Goal: Complete application form: Complete application form

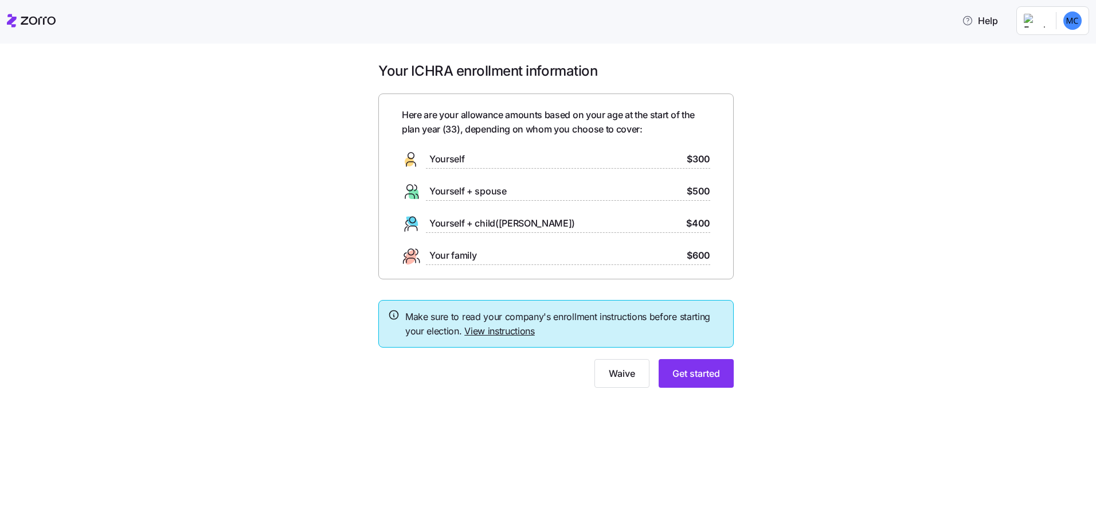
click at [498, 333] on link "View instructions" at bounding box center [499, 330] width 71 height 11
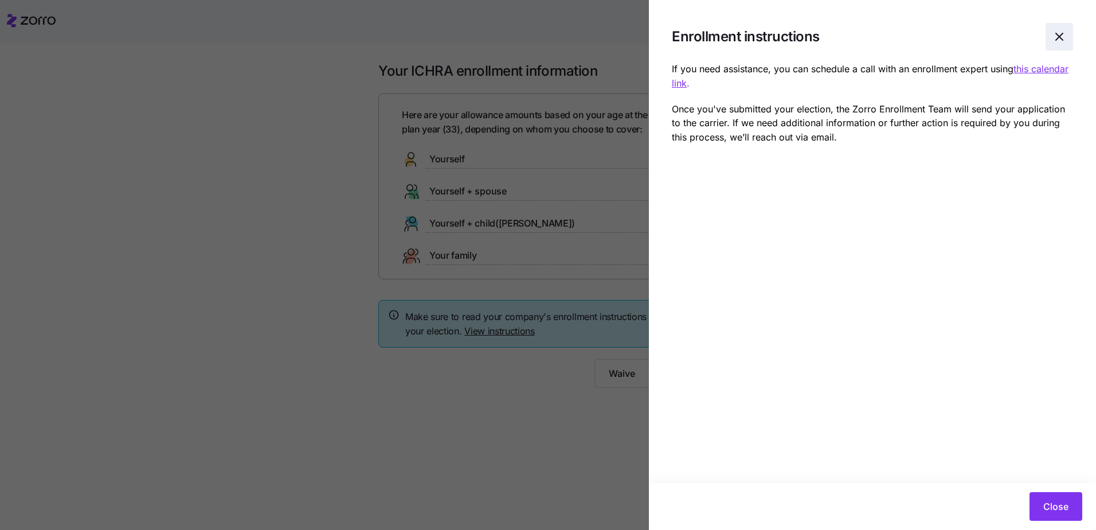
click at [1056, 38] on icon "button" at bounding box center [1060, 37] width 14 height 14
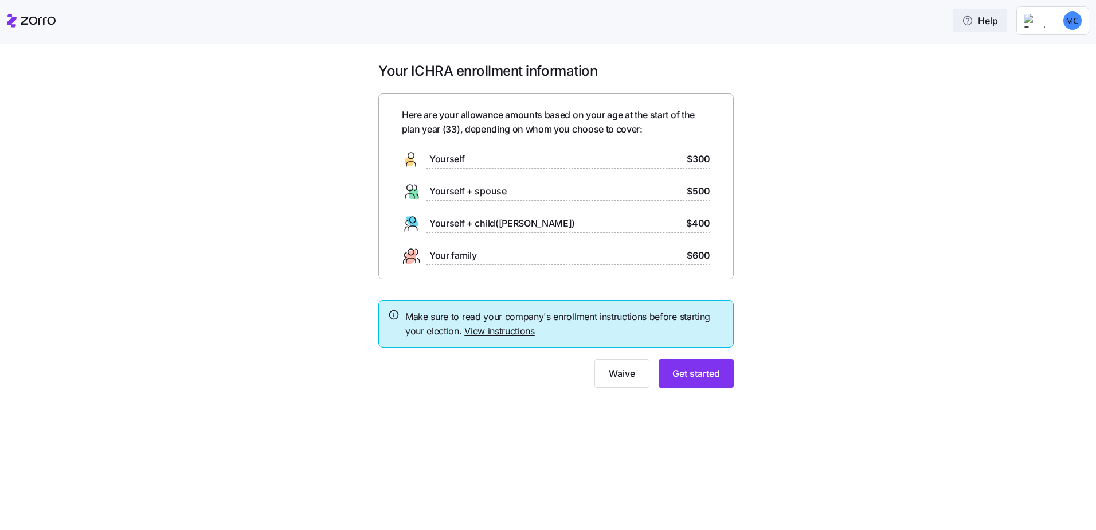
click at [990, 16] on span "Help" at bounding box center [980, 21] width 36 height 14
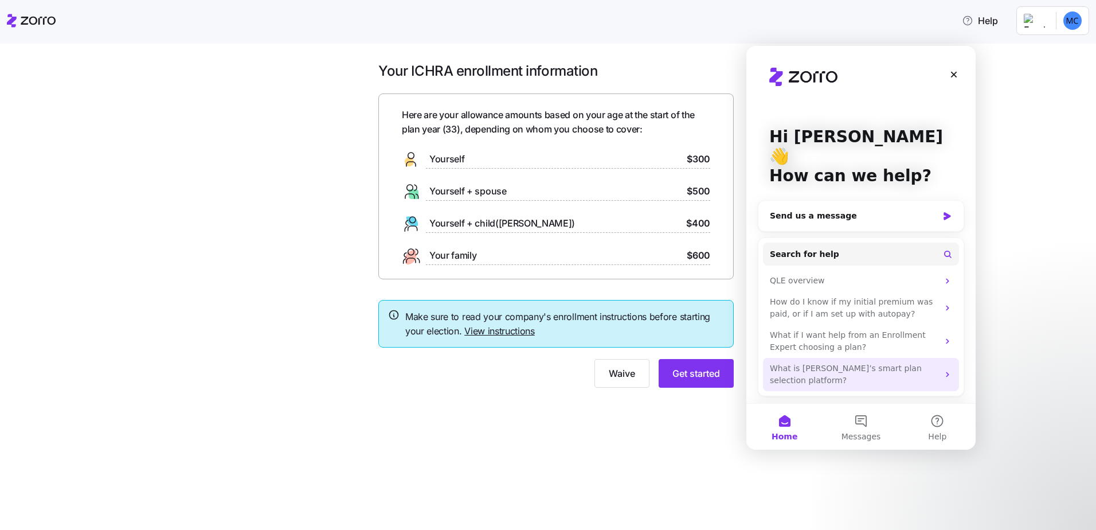
click at [941, 358] on div "What is Zorro’s smart plan selection platform?" at bounding box center [861, 374] width 196 height 33
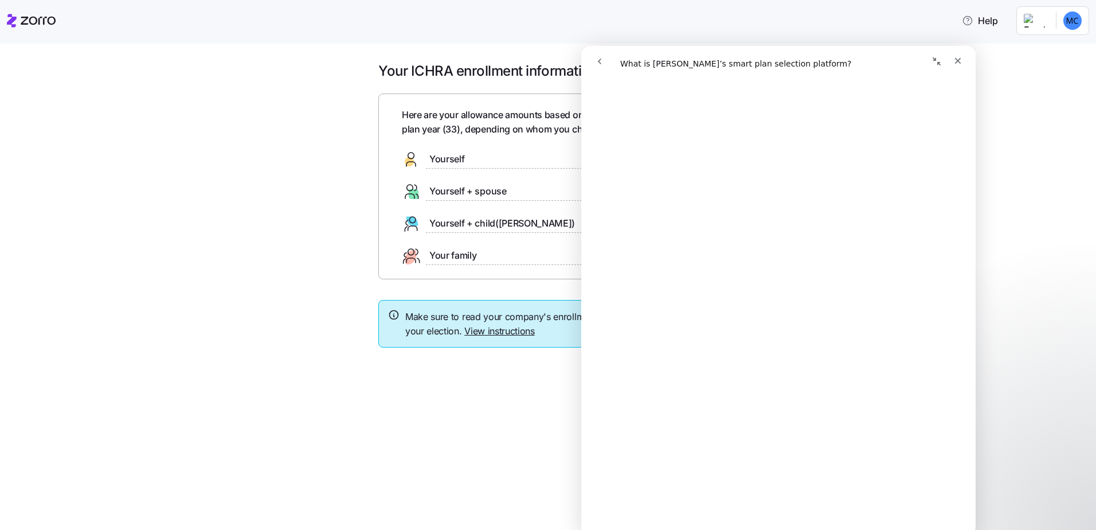
scroll to position [1949, 0]
click at [959, 57] on icon "Close" at bounding box center [957, 60] width 9 height 9
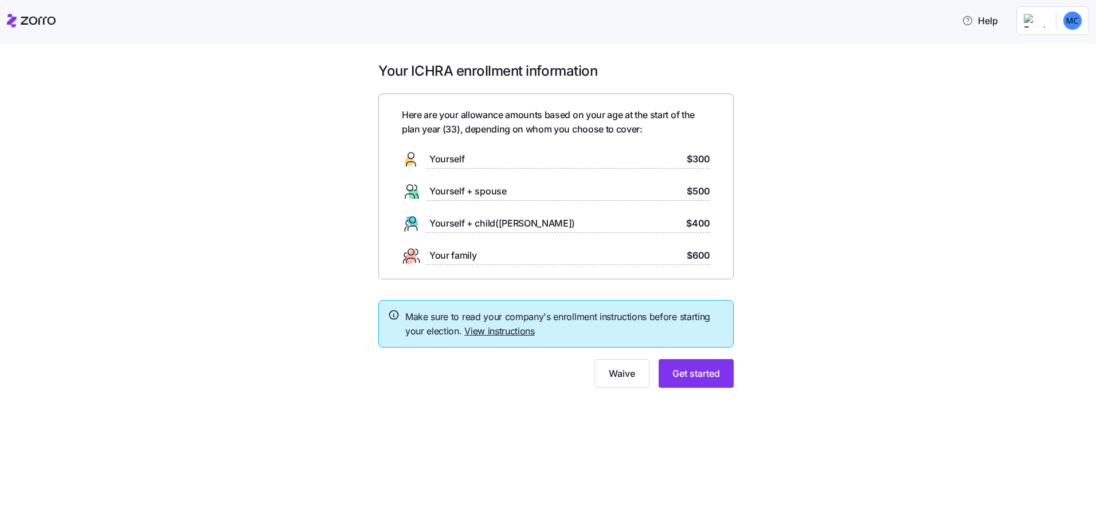
scroll to position [0, 0]
click at [462, 259] on span "Your family" at bounding box center [452, 255] width 47 height 14
click at [698, 253] on span "$600" at bounding box center [699, 255] width 24 height 14
click at [702, 372] on span "Get started" at bounding box center [697, 373] width 48 height 14
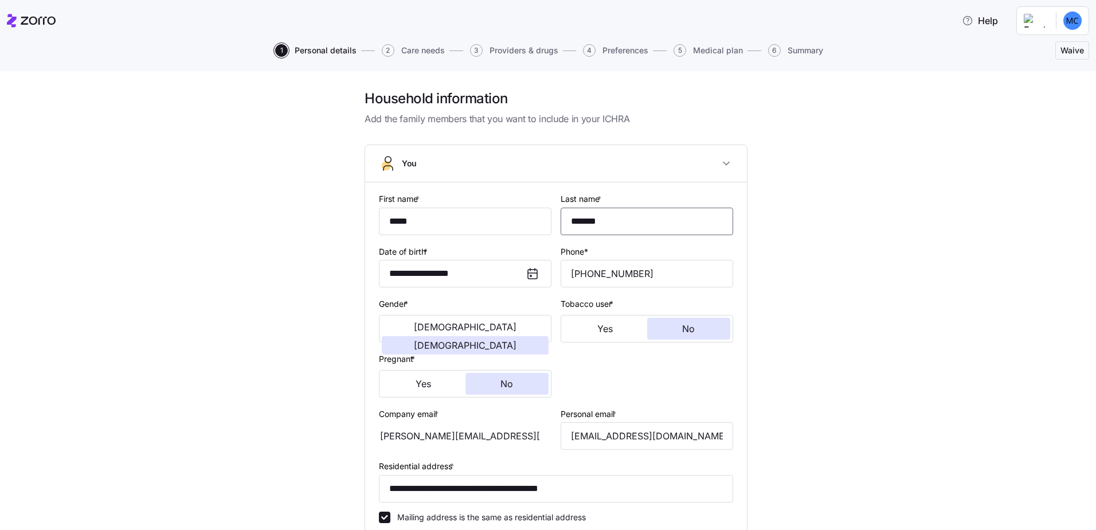
click at [636, 227] on input "*******" at bounding box center [647, 222] width 173 height 28
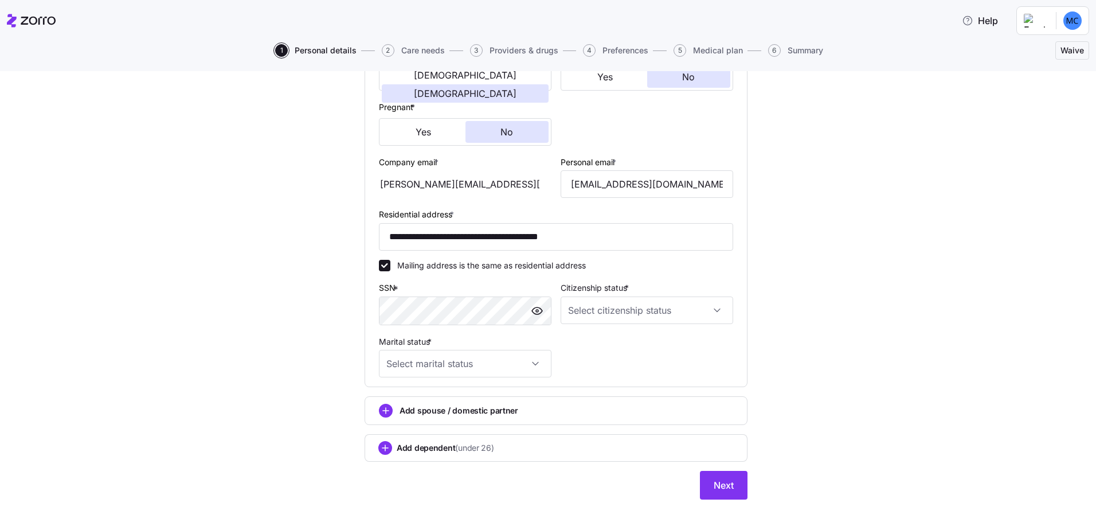
scroll to position [263, 0]
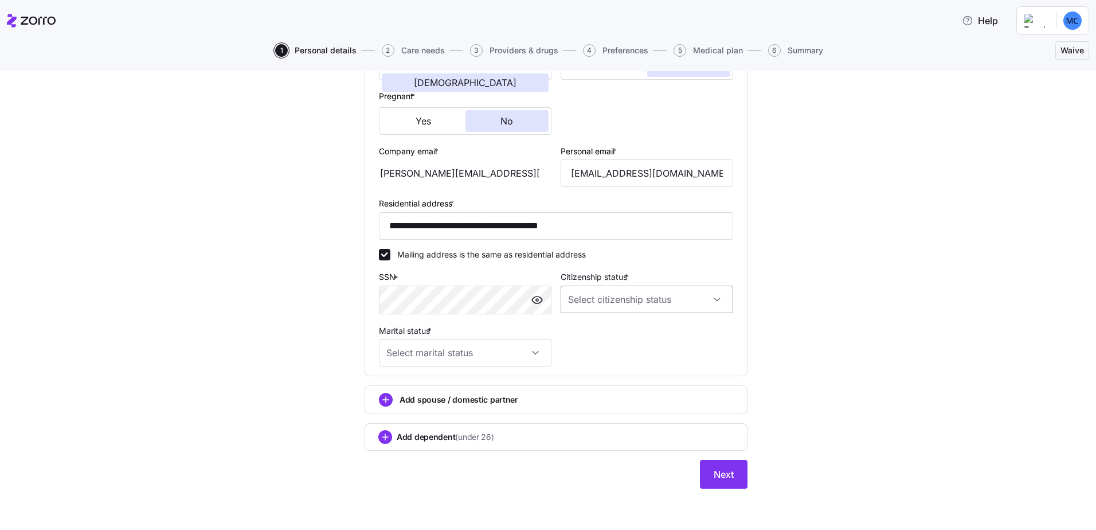
type input "**********"
click at [665, 304] on input "Citizenship status *" at bounding box center [647, 300] width 173 height 28
click at [626, 330] on div "US citizen" at bounding box center [642, 334] width 163 height 24
type input "US citizen"
click at [515, 353] on input "Marital status *" at bounding box center [465, 353] width 173 height 28
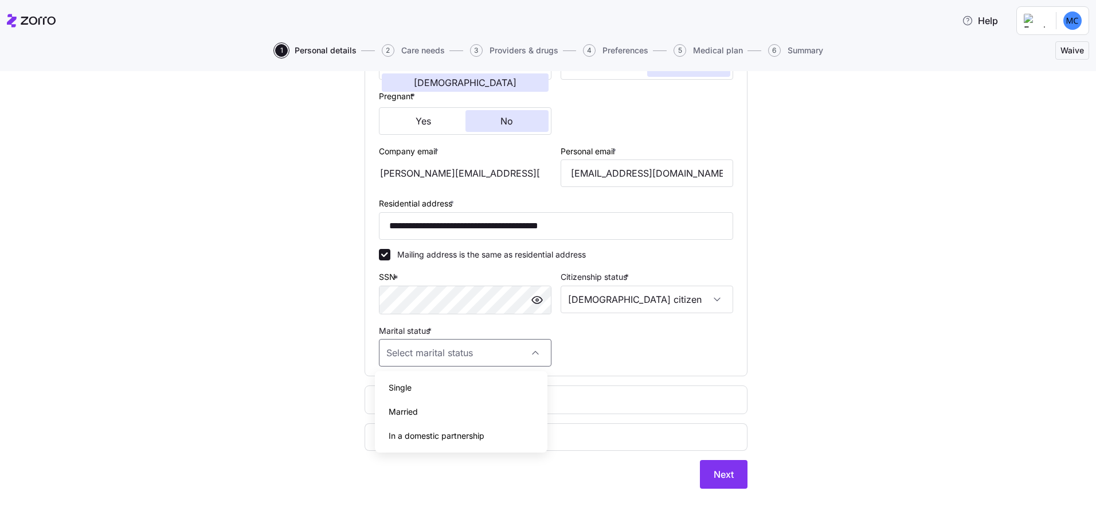
click at [435, 412] on div "Married" at bounding box center [461, 412] width 163 height 24
type input "Married"
click at [384, 397] on circle "add icon" at bounding box center [386, 399] width 13 height 13
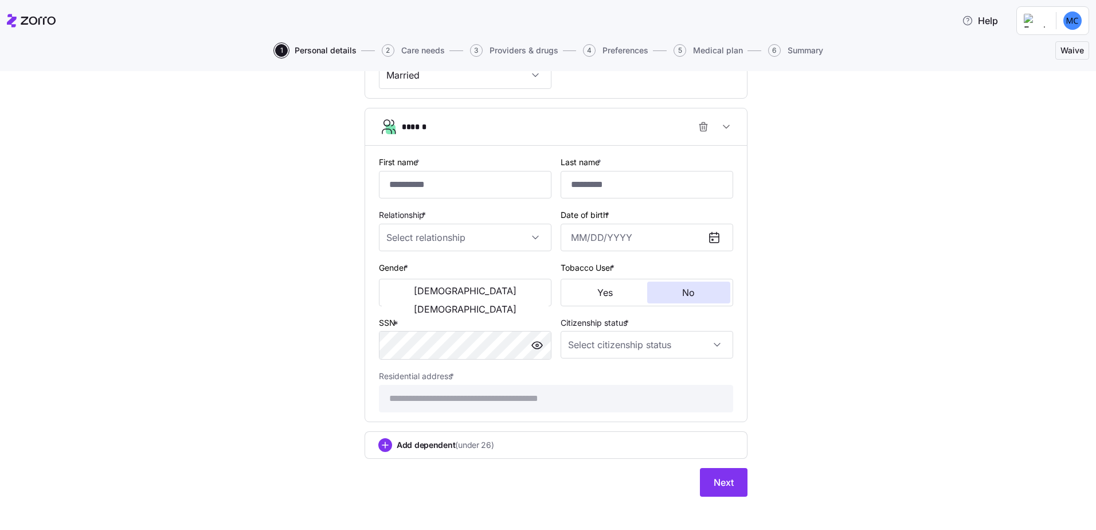
scroll to position [548, 0]
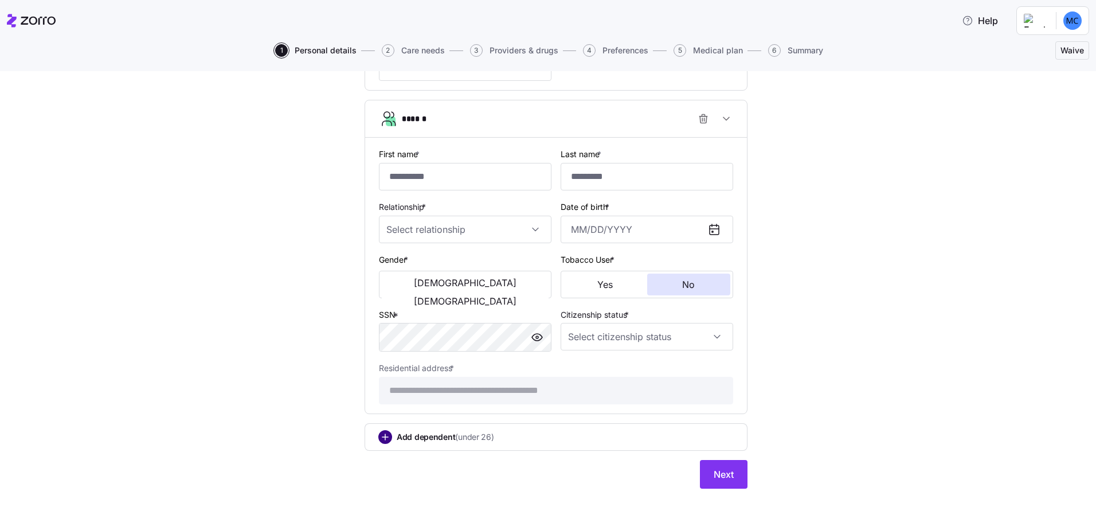
click at [382, 439] on circle "add icon" at bounding box center [385, 437] width 13 height 13
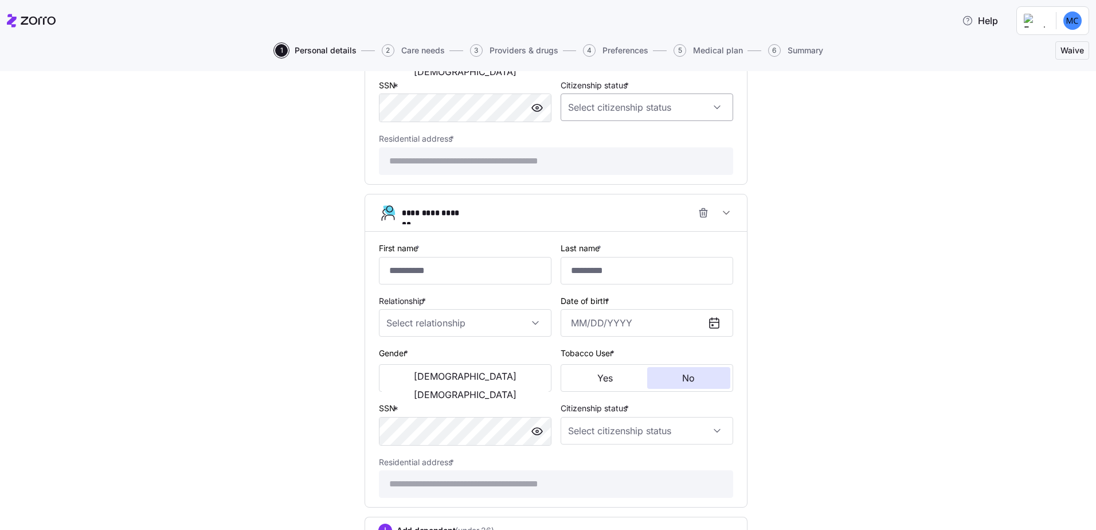
scroll to position [871, 0]
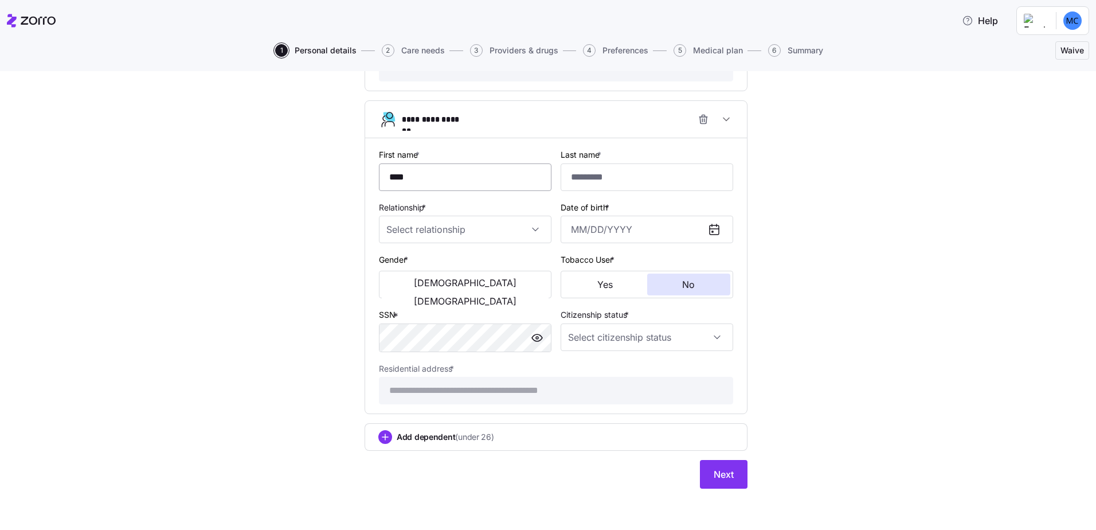
type input "****"
type input "**********"
click at [475, 226] on input "Relationship *" at bounding box center [465, 230] width 173 height 28
click at [446, 273] on div "Child" at bounding box center [461, 264] width 163 height 24
type input "Child"
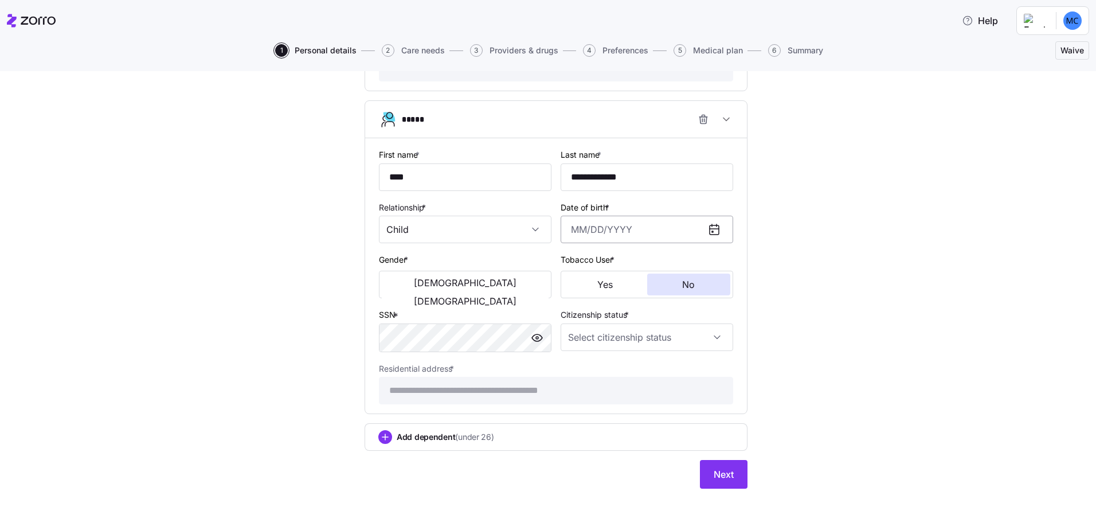
click at [596, 230] on input "Date of birth *" at bounding box center [647, 230] width 173 height 28
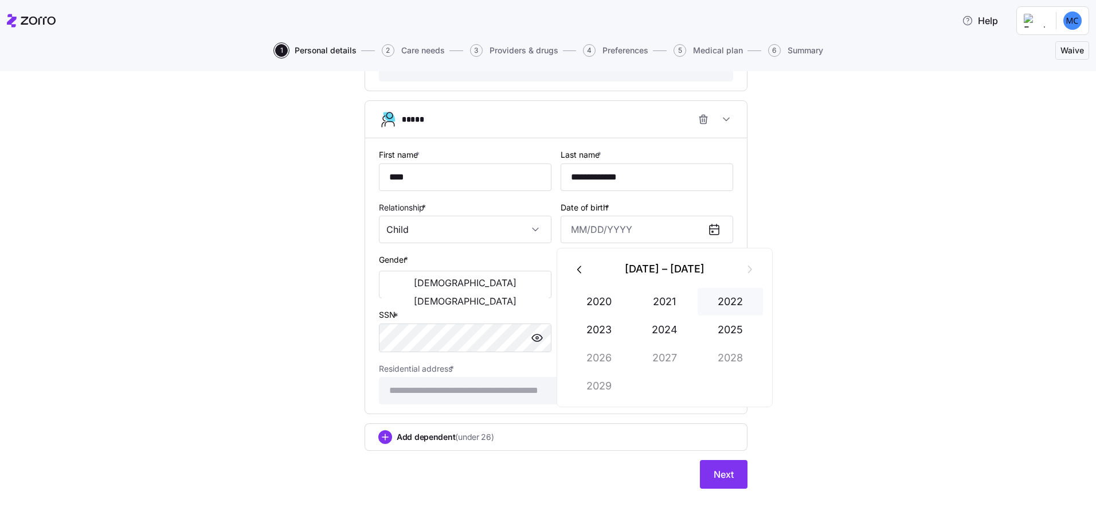
click at [728, 299] on button "2022" at bounding box center [730, 302] width 65 height 28
click at [713, 382] on button "Dec" at bounding box center [730, 386] width 65 height 28
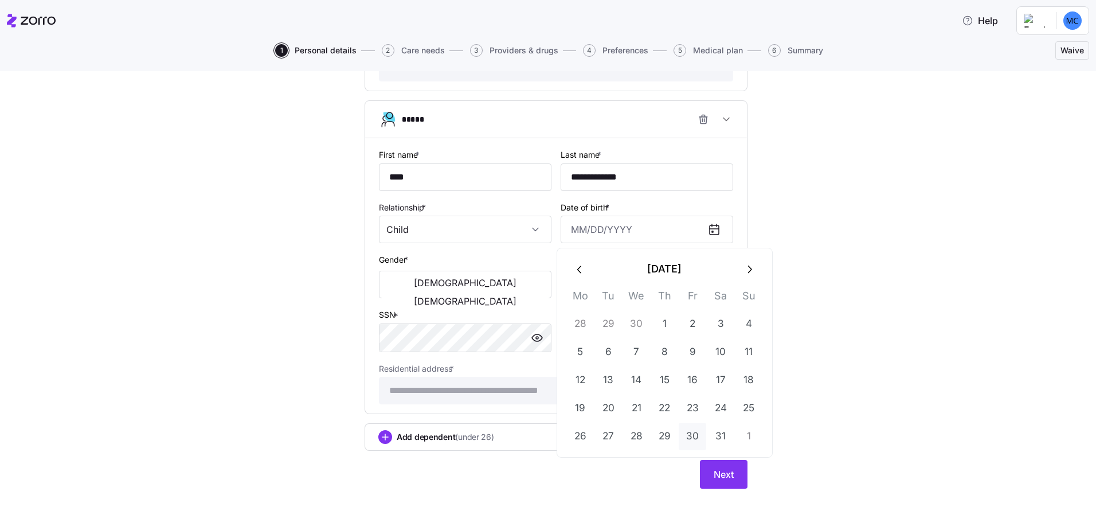
click at [694, 429] on button "30" at bounding box center [693, 437] width 28 height 28
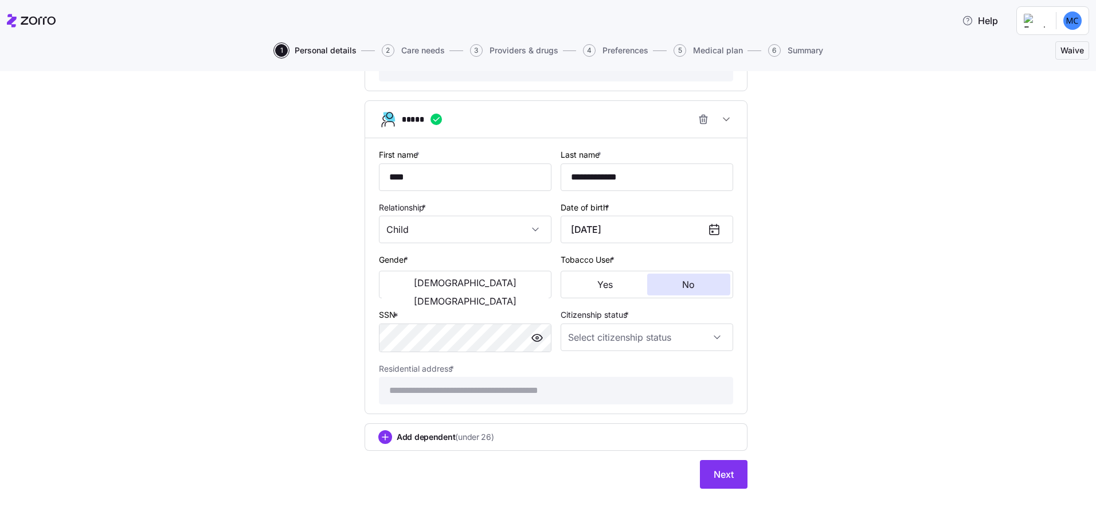
type input "December 30, 2022"
click at [481, 292] on button "Female" at bounding box center [465, 301] width 167 height 18
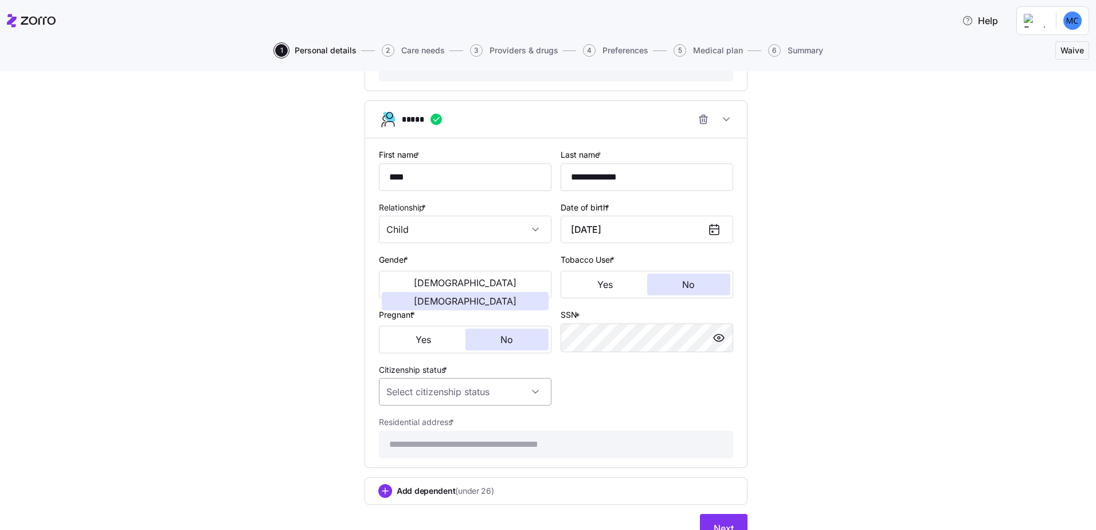
click at [488, 386] on input "Citizenship status *" at bounding box center [465, 392] width 173 height 28
click at [482, 418] on div "US citizen" at bounding box center [461, 427] width 163 height 24
type input "US citizen"
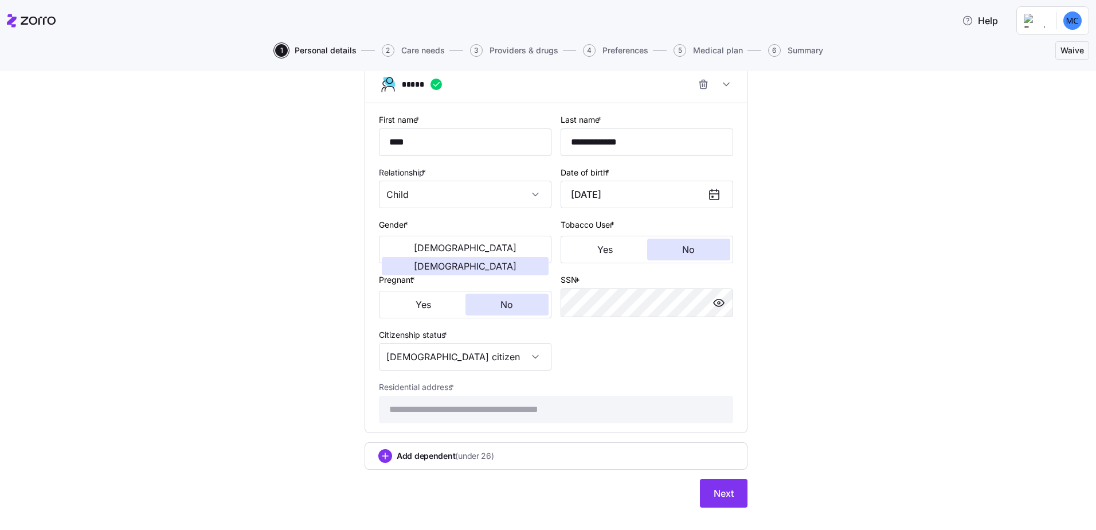
scroll to position [925, 0]
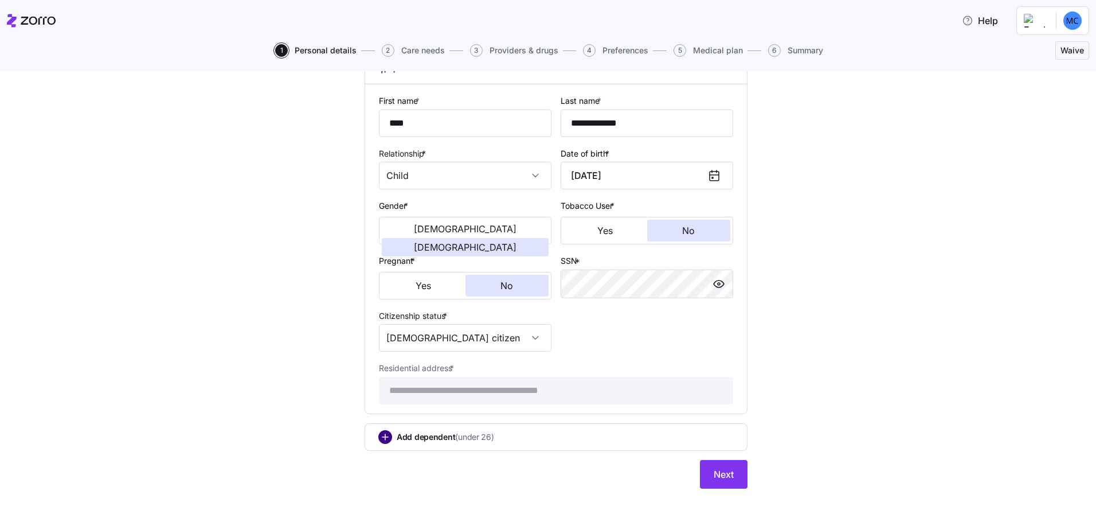
click at [379, 439] on circle "add icon" at bounding box center [385, 437] width 13 height 13
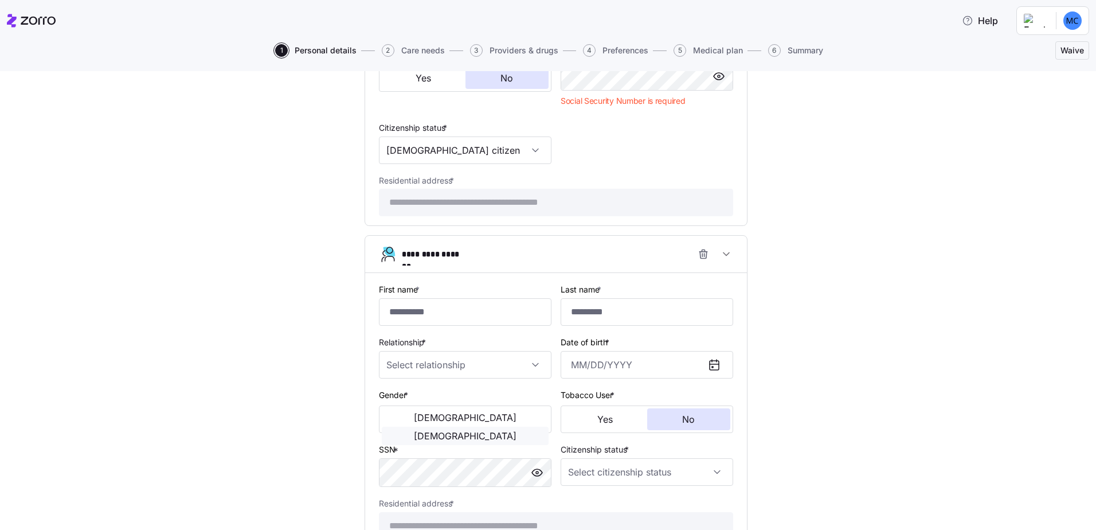
scroll to position [1154, 0]
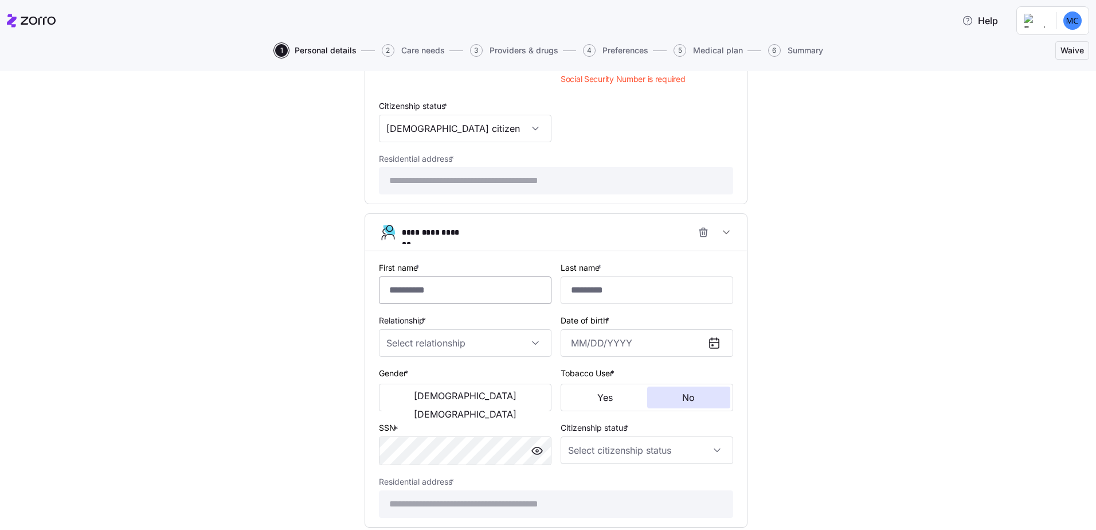
click at [450, 287] on input "First name *" at bounding box center [465, 290] width 173 height 28
type input "****"
type input "**********"
click at [454, 333] on input "Relationship *" at bounding box center [465, 343] width 173 height 28
click at [451, 370] on div "Child" at bounding box center [461, 378] width 163 height 24
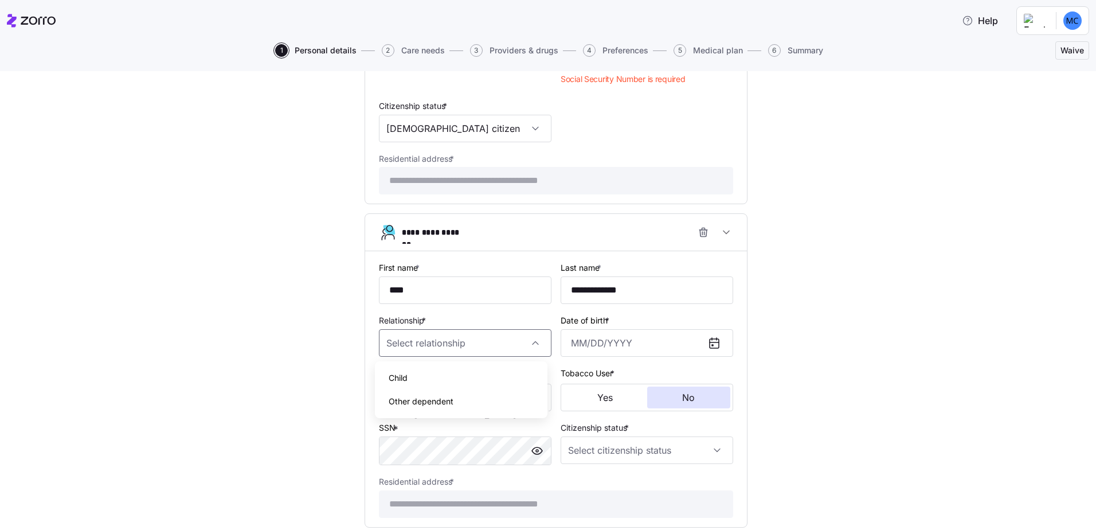
type input "Child"
click at [623, 340] on input "Date of birth *" at bounding box center [647, 343] width 173 height 28
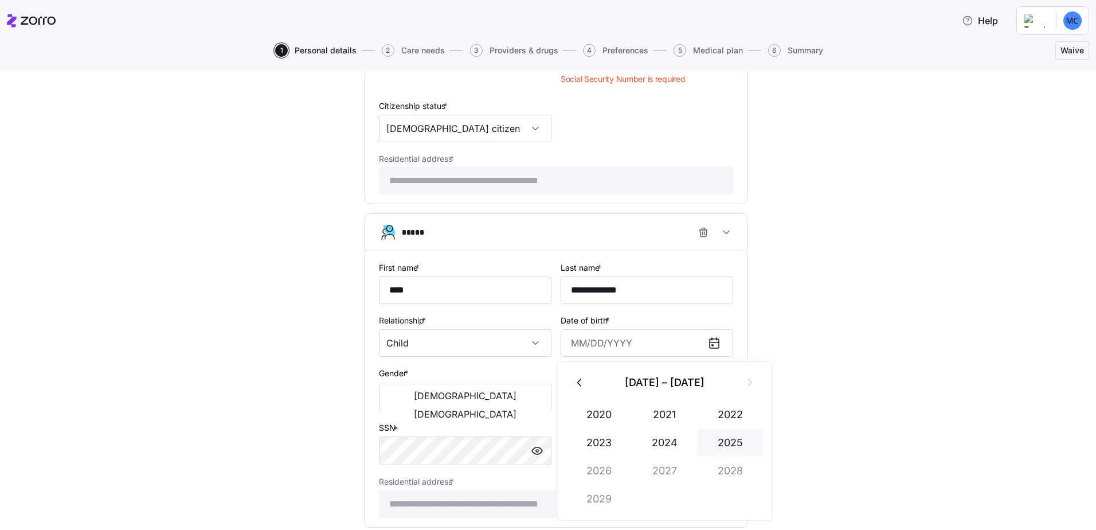
click at [712, 438] on button "2025" at bounding box center [730, 443] width 65 height 28
click at [680, 443] on button "May" at bounding box center [664, 443] width 65 height 28
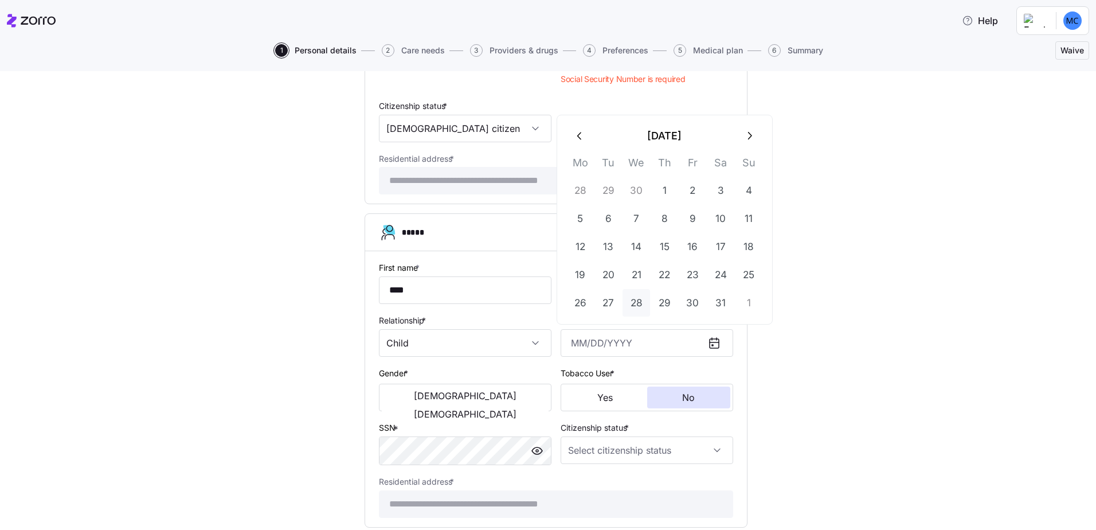
click at [639, 295] on button "28" at bounding box center [637, 303] width 28 height 28
type input "May 28, 2025"
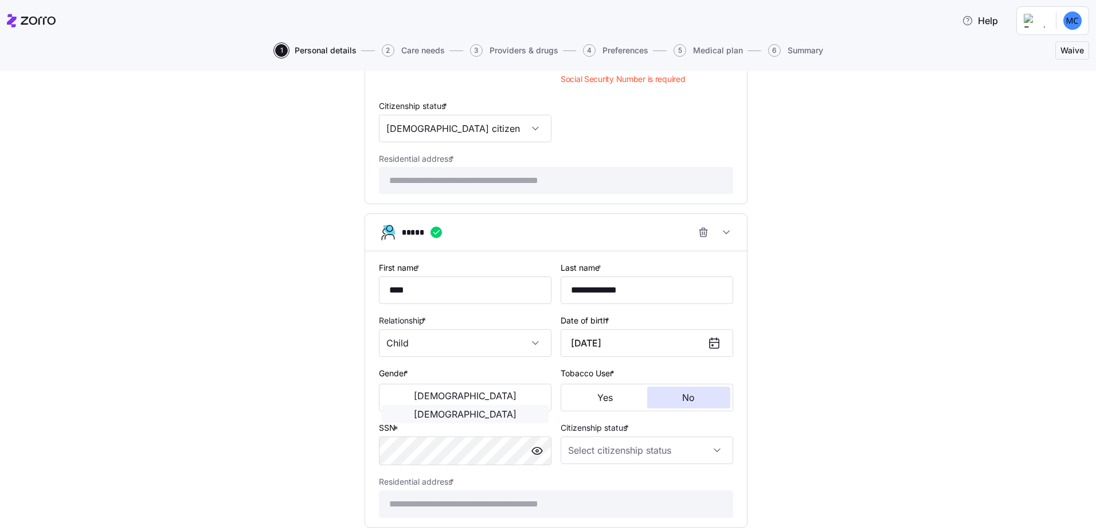
click at [497, 409] on span "Female" at bounding box center [465, 413] width 103 height 9
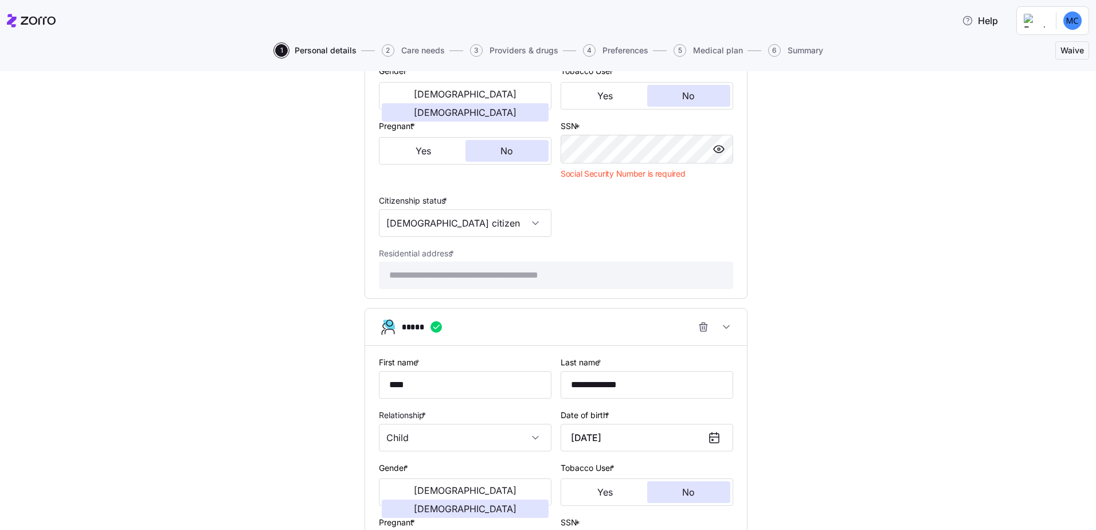
scroll to position [925, 0]
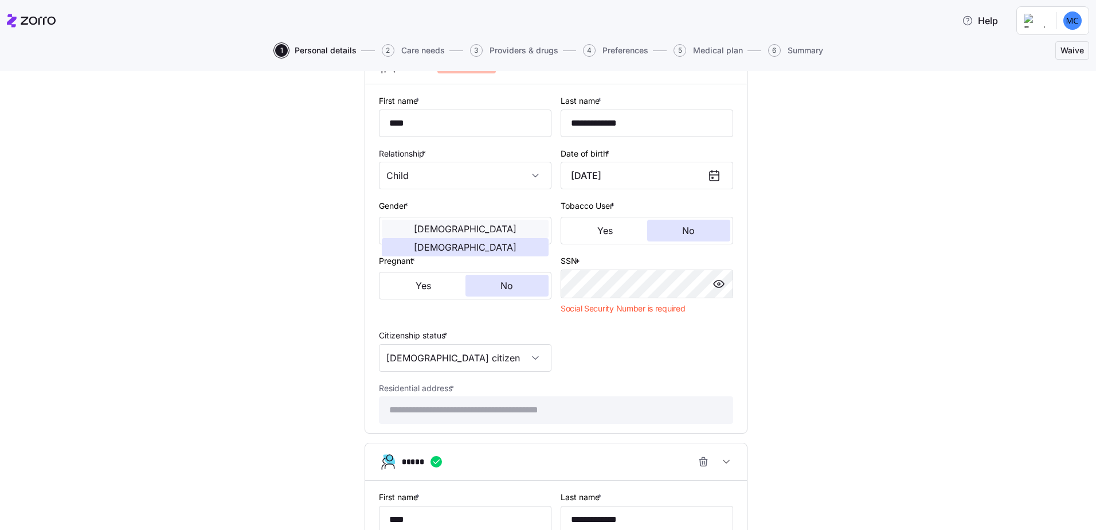
click at [432, 226] on button "Male" at bounding box center [465, 229] width 167 height 18
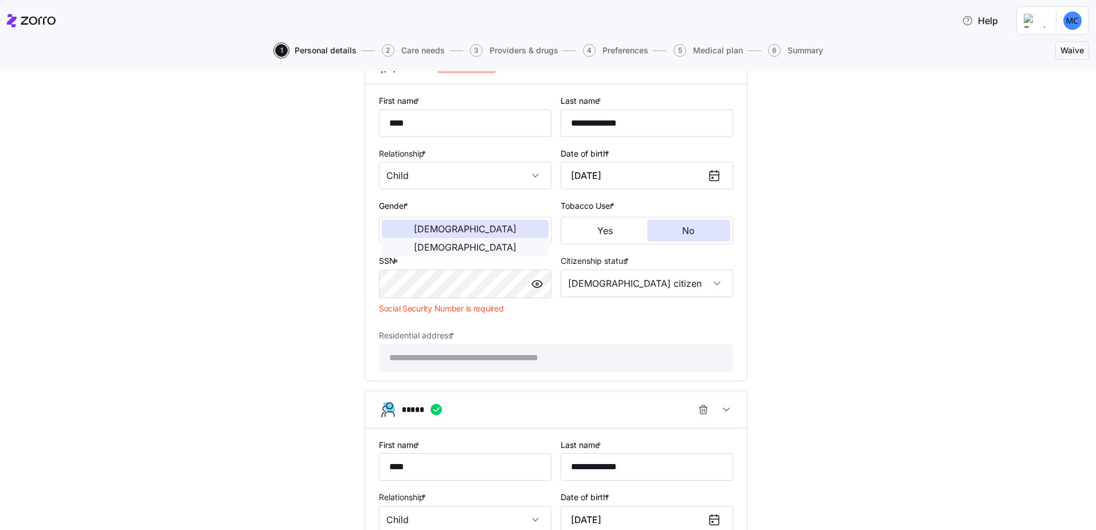
click at [494, 243] on span "Female" at bounding box center [465, 247] width 103 height 9
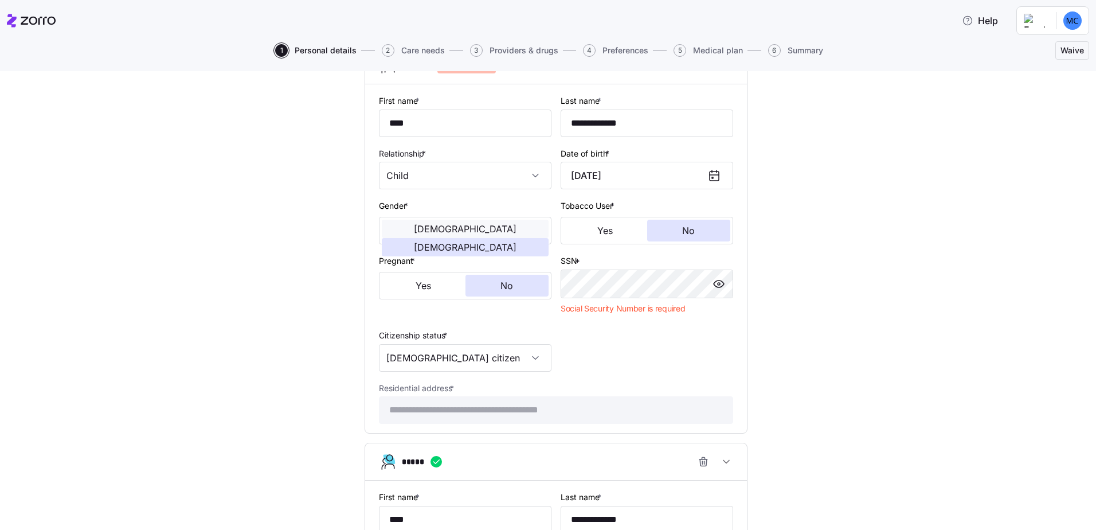
click at [420, 221] on button "Male" at bounding box center [465, 229] width 167 height 18
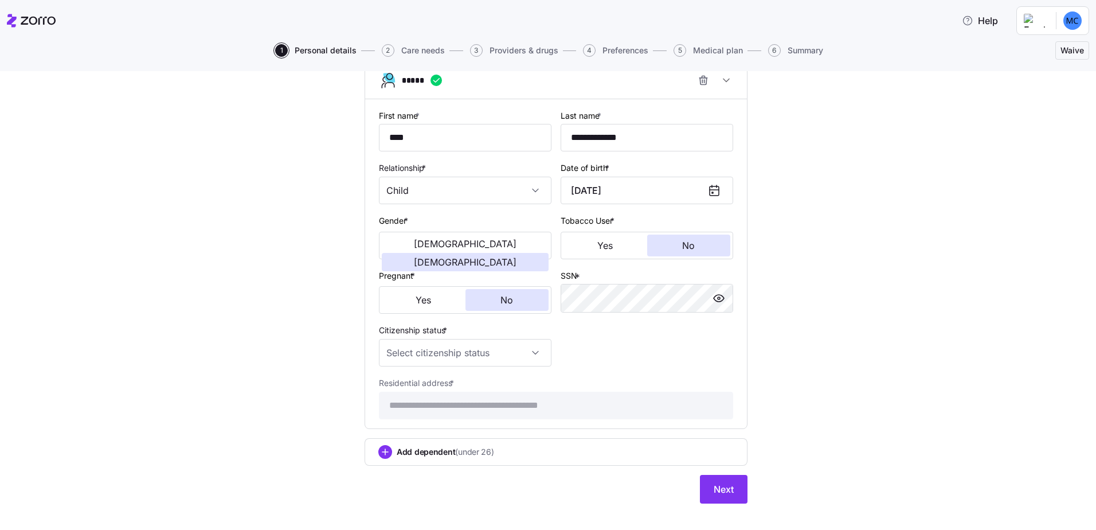
scroll to position [1269, 0]
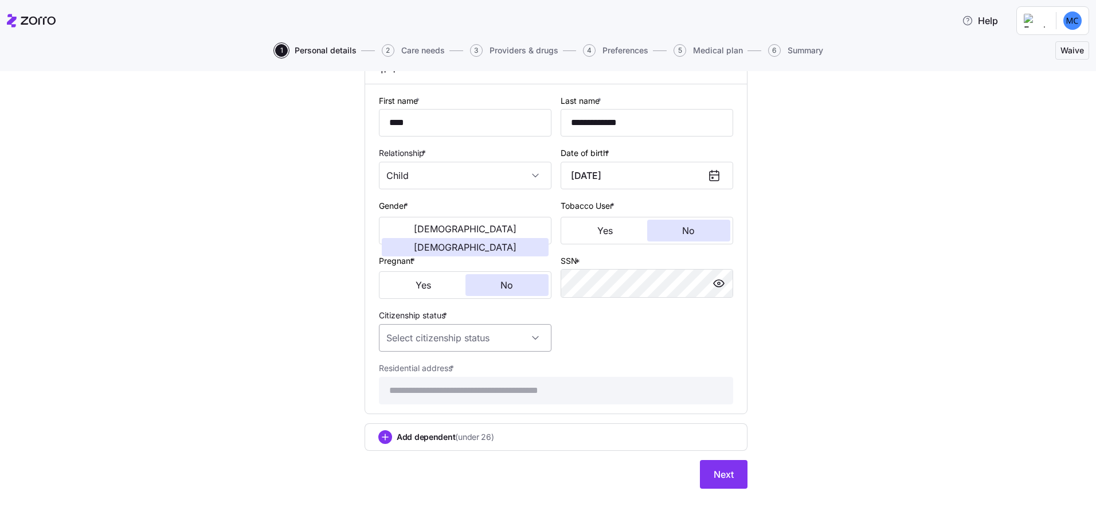
click at [489, 342] on input "Citizenship status *" at bounding box center [465, 338] width 173 height 28
click at [462, 370] on div "US citizen" at bounding box center [461, 373] width 163 height 24
type input "US citizen"
click at [705, 351] on div "**********" at bounding box center [555, 249] width 363 height 320
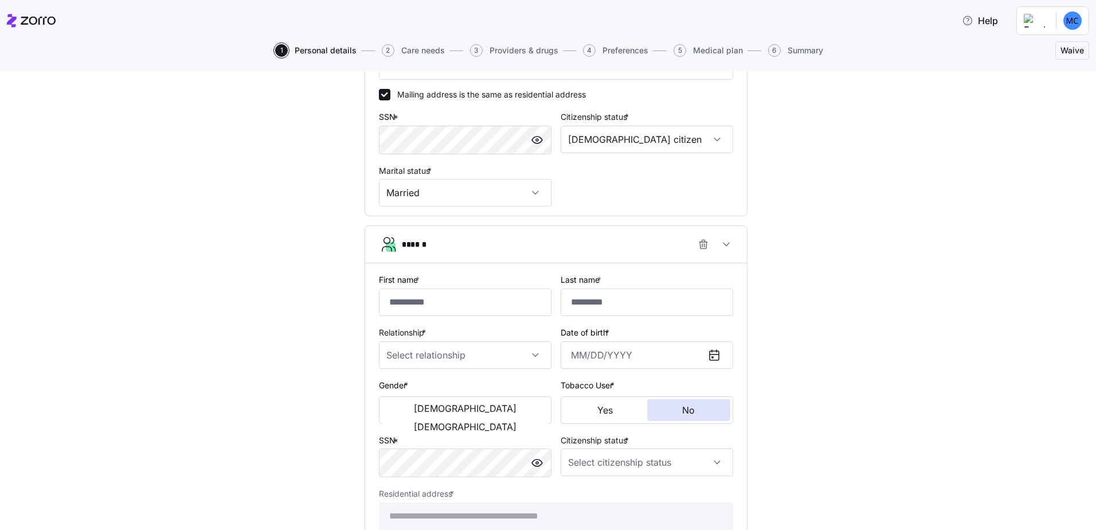
scroll to position [409, 0]
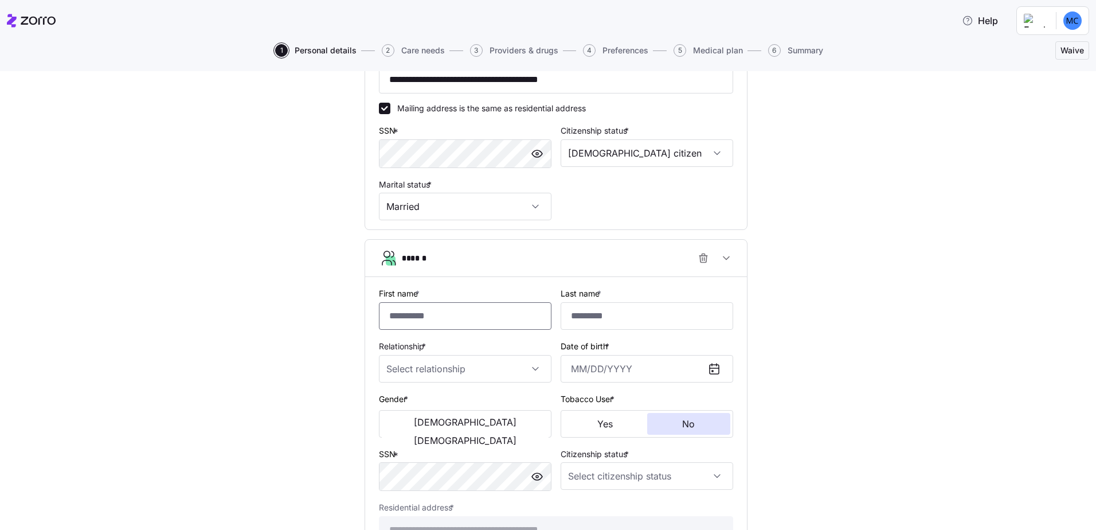
click at [383, 304] on input "First name *" at bounding box center [465, 316] width 173 height 28
type input "******"
type input "*****"
click at [523, 363] on input "Relationship *" at bounding box center [465, 369] width 173 height 28
click at [474, 400] on div "Spouse" at bounding box center [461, 404] width 163 height 24
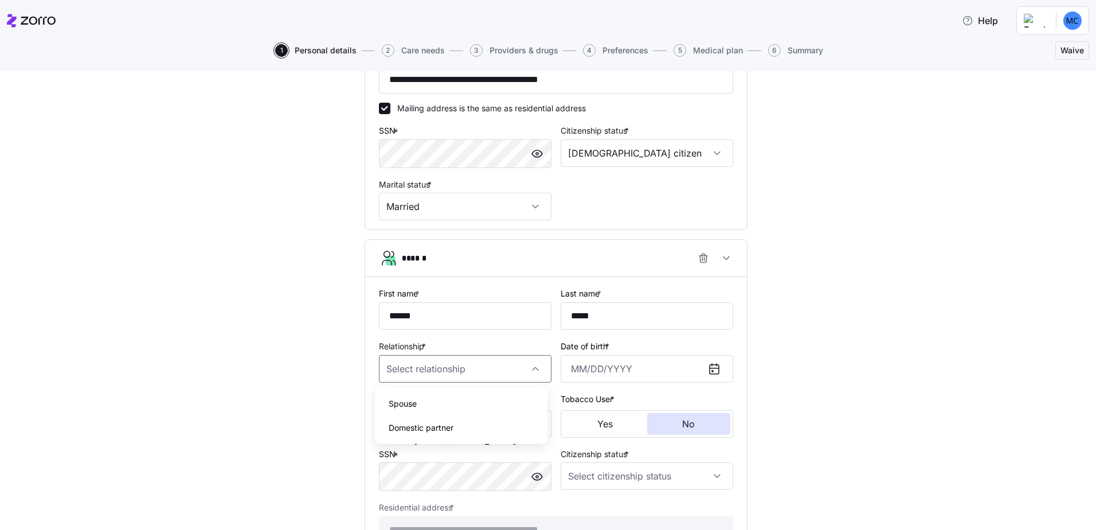
type input "Spouse"
click at [616, 377] on input "Date of birth *" at bounding box center [647, 369] width 173 height 28
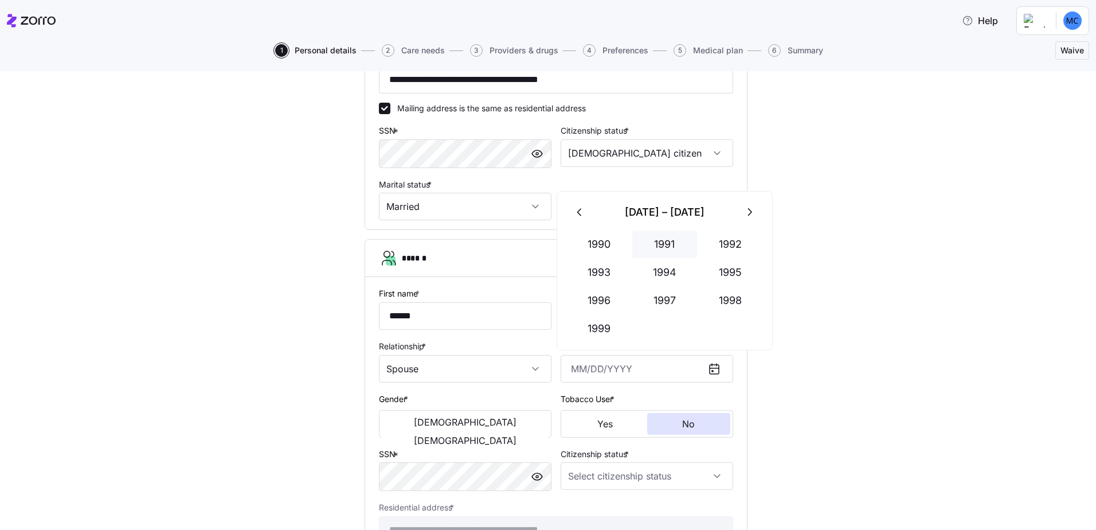
click at [654, 247] on button "1991" at bounding box center [664, 244] width 65 height 28
click at [610, 304] on button "Jul" at bounding box center [598, 301] width 65 height 28
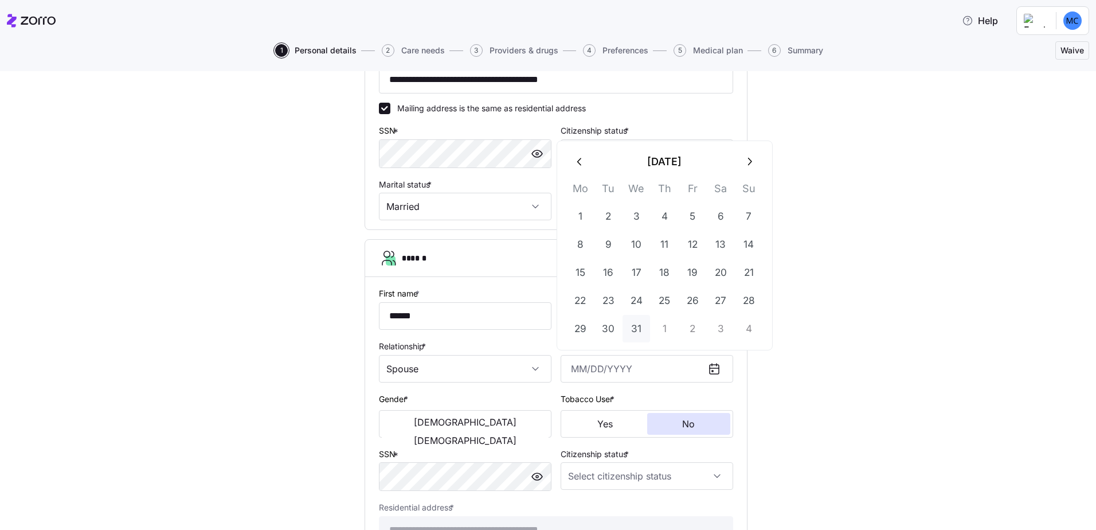
click at [629, 322] on button "31" at bounding box center [637, 329] width 28 height 28
type input "July 31, 1991"
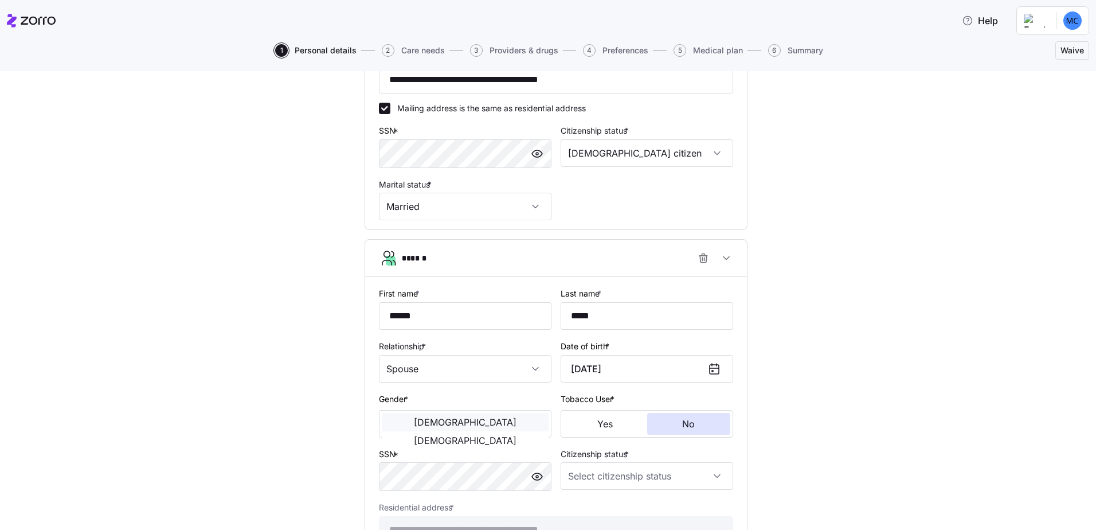
click at [430, 425] on button "Male" at bounding box center [465, 422] width 167 height 18
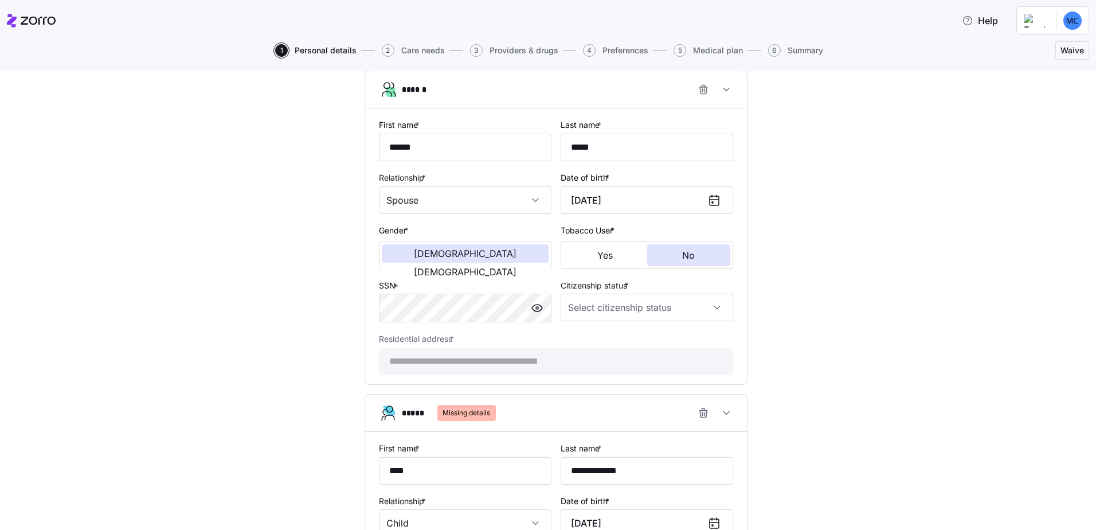
scroll to position [638, 0]
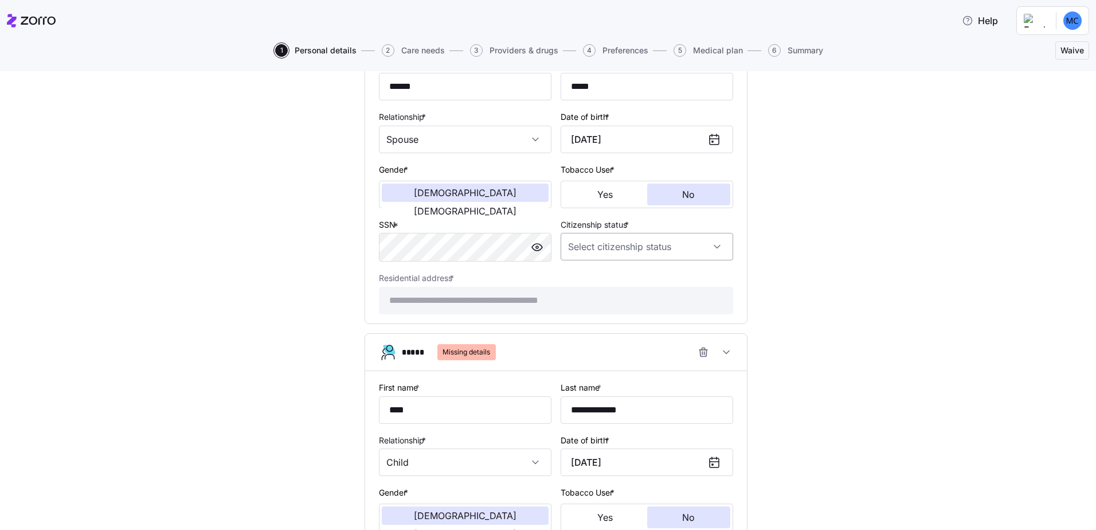
click at [670, 251] on input "Citizenship status *" at bounding box center [647, 247] width 173 height 28
click at [639, 272] on div "US citizen" at bounding box center [642, 281] width 163 height 24
type input "US citizen"
click at [738, 267] on div "**********" at bounding box center [556, 185] width 382 height 275
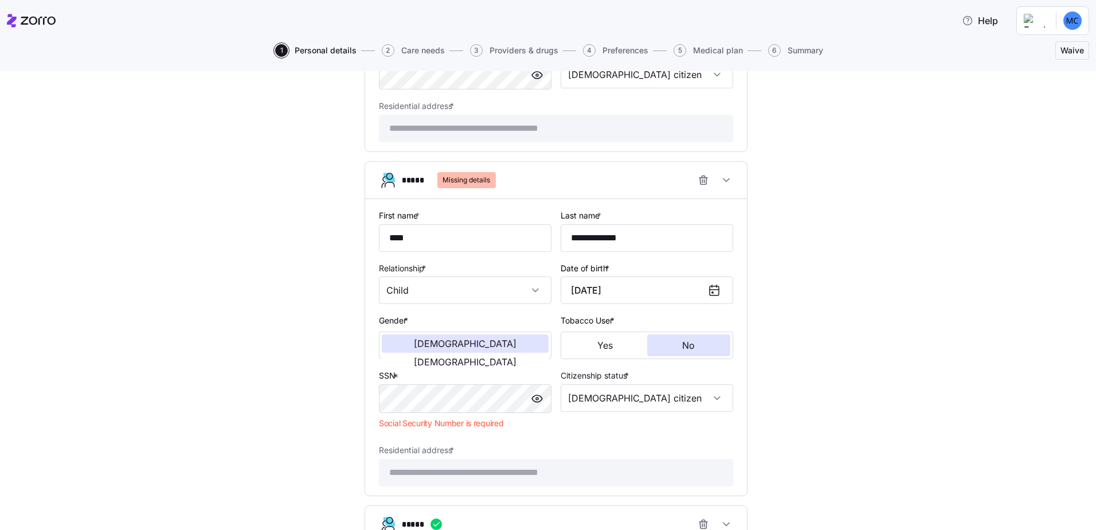
scroll to position [1097, 0]
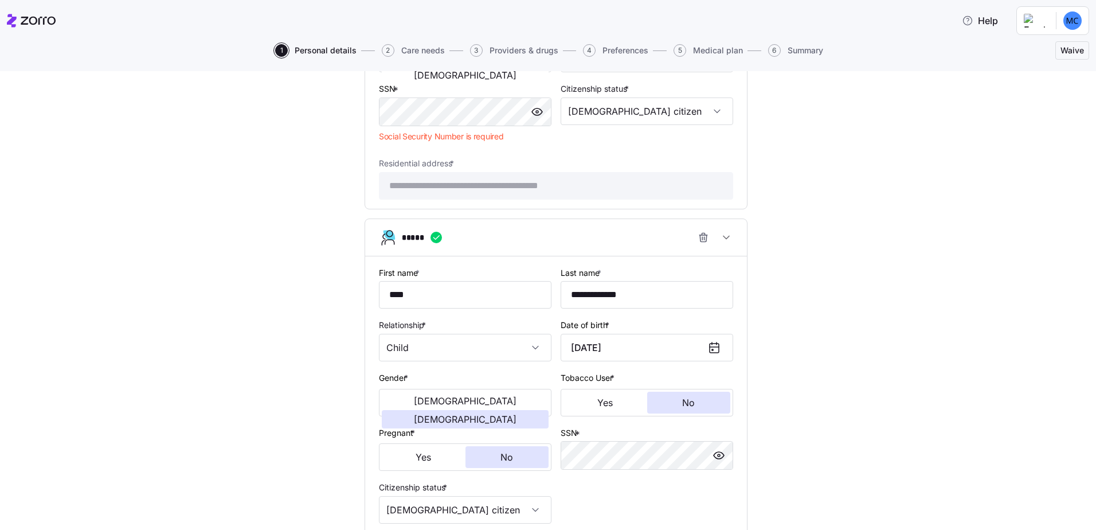
click at [1070, 49] on span "Waive" at bounding box center [1073, 50] width 24 height 11
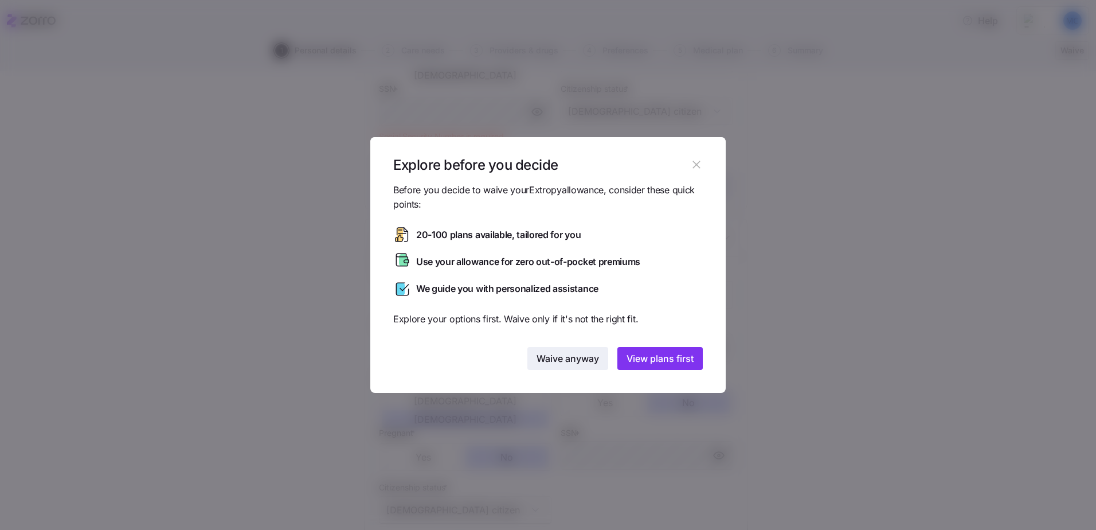
click at [564, 350] on button "Waive anyway" at bounding box center [567, 358] width 81 height 23
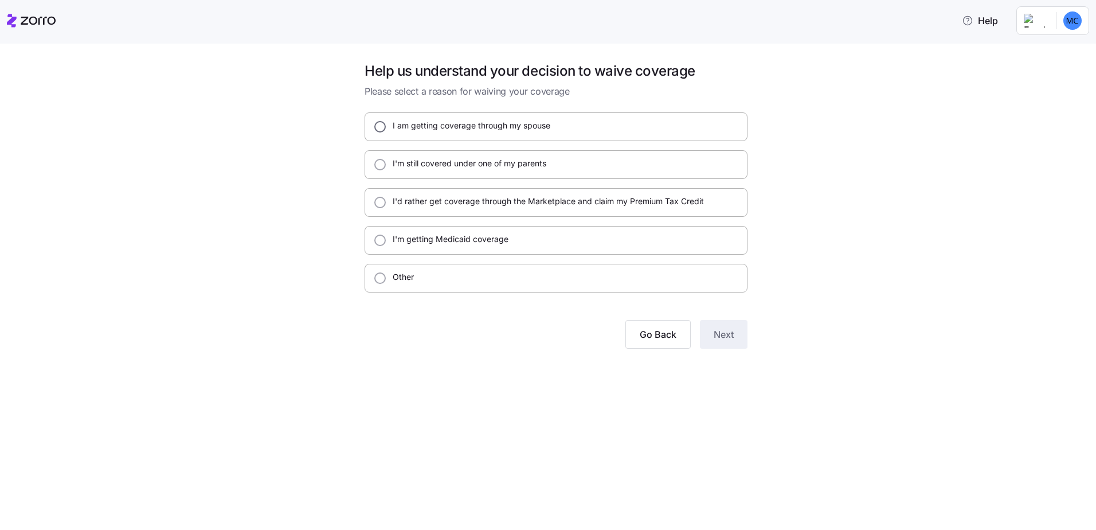
click at [378, 121] on input "I am getting coverage through my spouse" at bounding box center [379, 126] width 11 height 11
radio input "true"
click at [723, 333] on span "Next" at bounding box center [724, 334] width 20 height 14
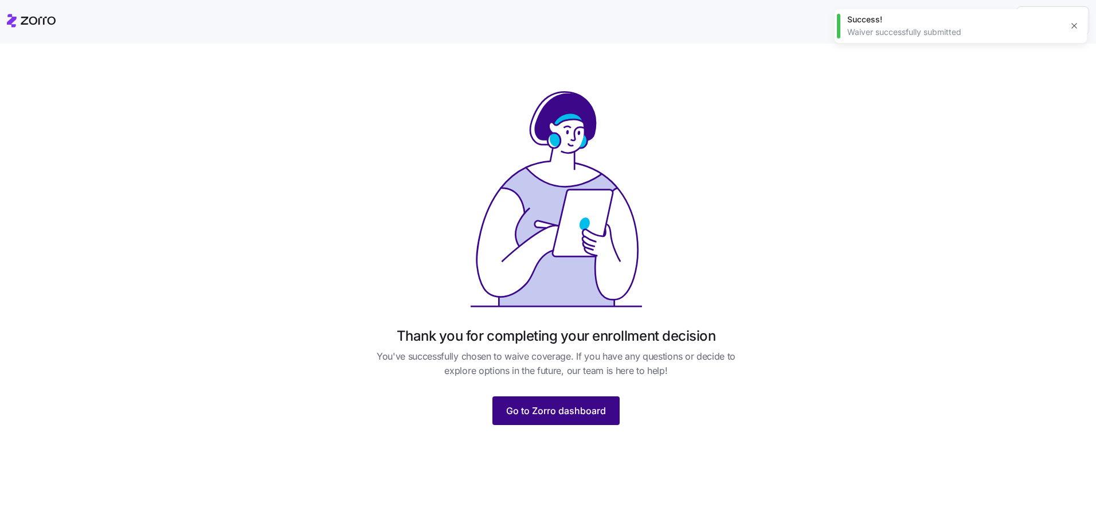
click at [575, 415] on span "Go to Zorro dashboard" at bounding box center [556, 411] width 100 height 14
